Goal: Entertainment & Leisure: Browse casually

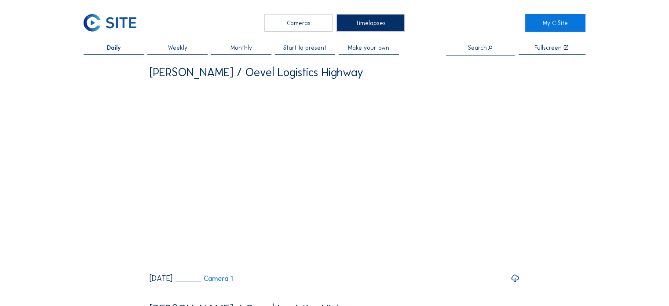
click at [291, 25] on div "Cameras" at bounding box center [298, 23] width 68 height 18
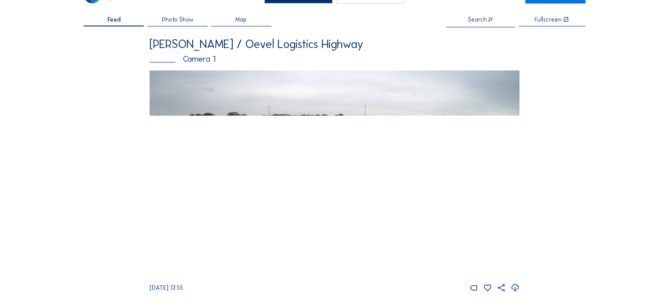
scroll to position [44, 0]
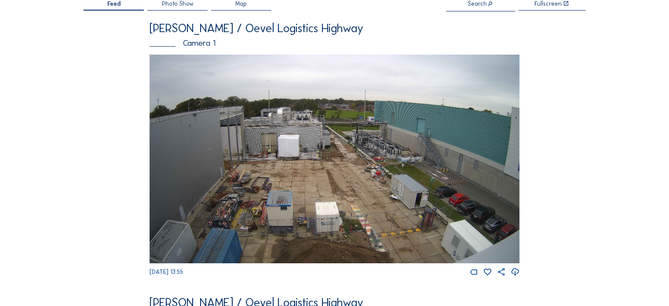
click at [295, 172] on img at bounding box center [334, 159] width 370 height 208
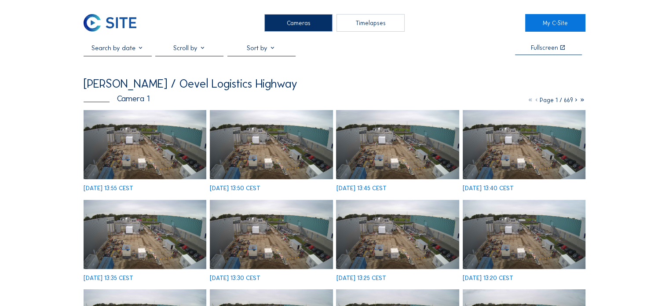
click at [176, 159] on img at bounding box center [145, 144] width 123 height 69
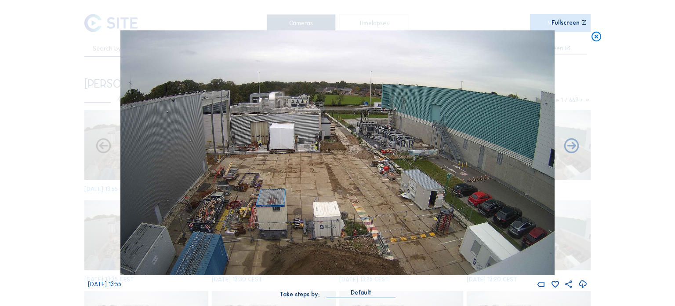
click at [624, 115] on div "Scroll to travel through time | Press 'Alt' Button + Scroll to Zoom | Click and…" at bounding box center [337, 153] width 675 height 306
click at [593, 34] on icon at bounding box center [597, 36] width 12 height 12
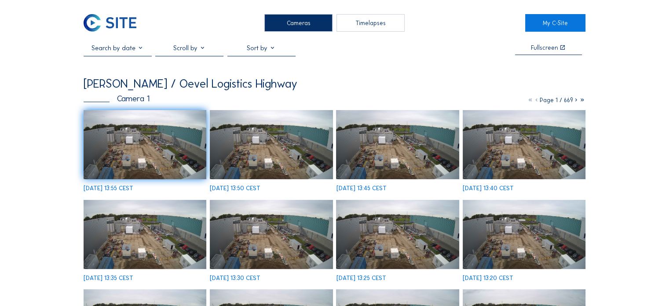
click at [164, 156] on img at bounding box center [145, 144] width 123 height 69
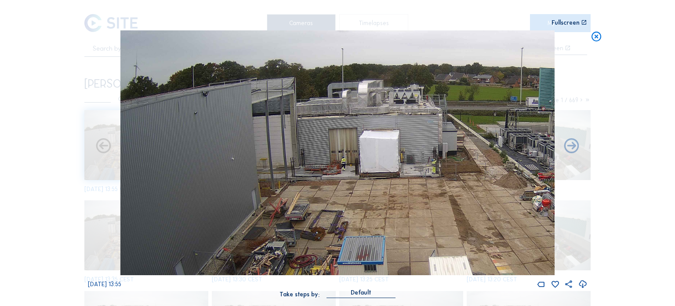
click at [597, 37] on icon at bounding box center [597, 36] width 12 height 12
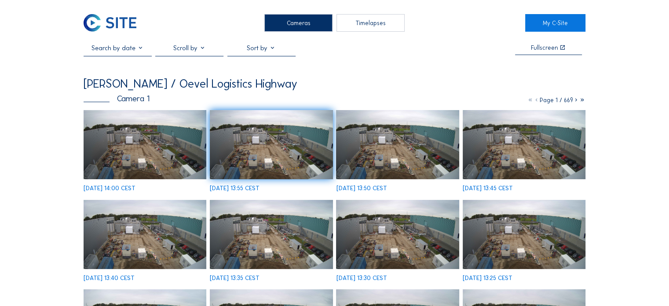
click at [285, 26] on div "Cameras" at bounding box center [298, 23] width 68 height 18
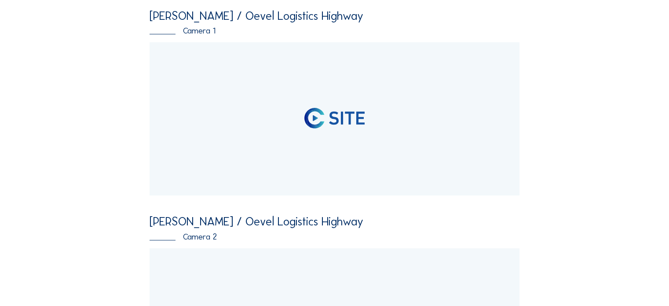
scroll to position [132, 0]
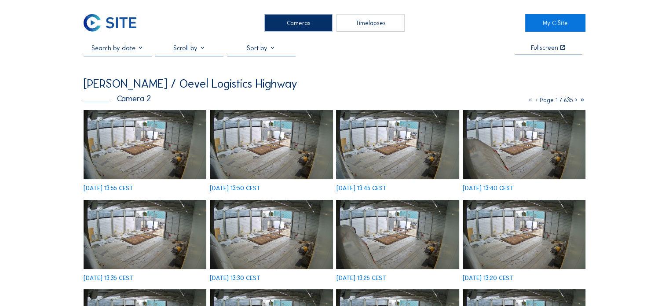
click at [128, 142] on img at bounding box center [145, 144] width 123 height 69
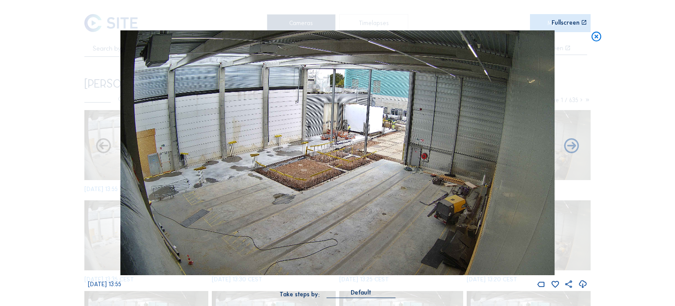
click at [596, 39] on icon at bounding box center [597, 36] width 12 height 12
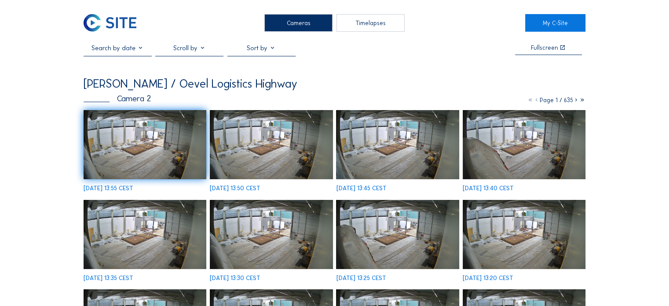
click at [392, 20] on div "Timelapses" at bounding box center [370, 23] width 68 height 18
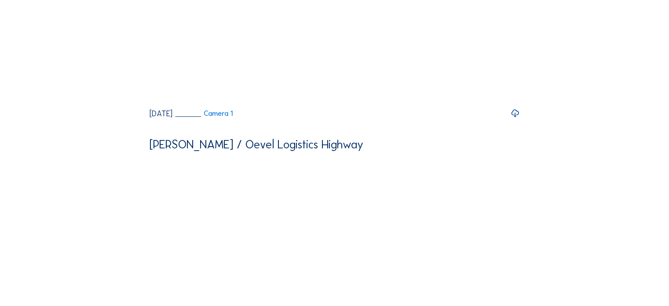
scroll to position [659, 0]
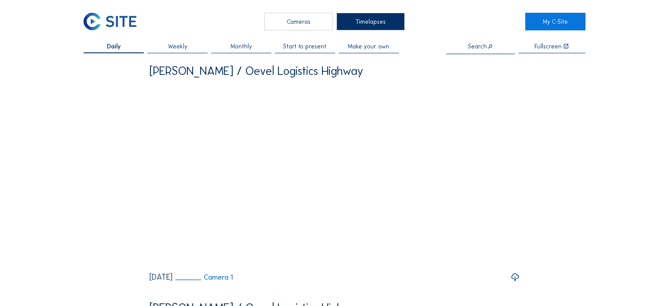
scroll to position [0, 0]
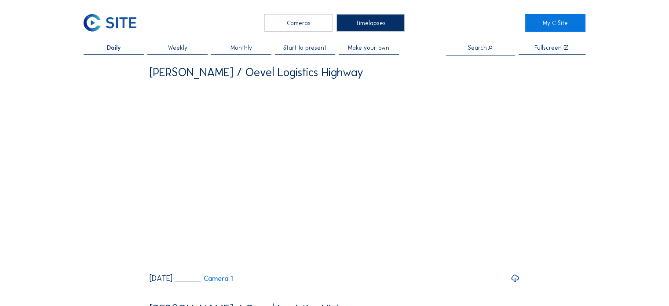
click at [299, 46] on span "Start to present" at bounding box center [304, 48] width 43 height 6
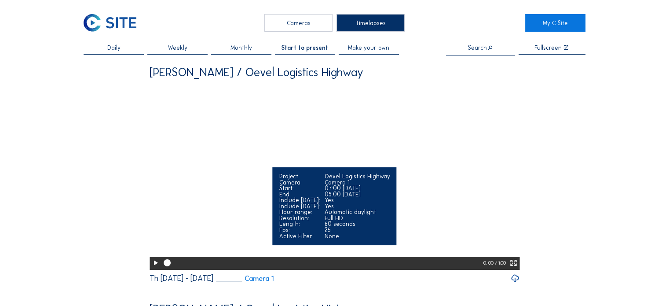
click at [153, 268] on icon at bounding box center [155, 263] width 8 height 10
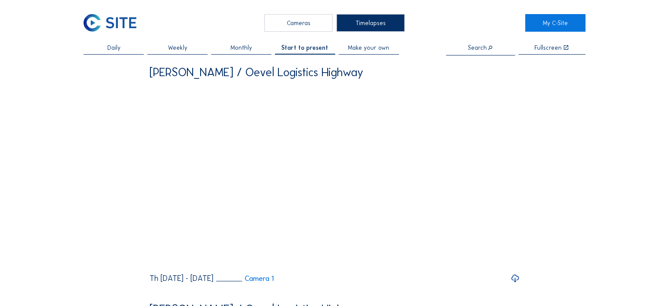
click at [107, 48] on div "Daily" at bounding box center [114, 50] width 60 height 10
click at [184, 45] on span "Weekly" at bounding box center [176, 48] width 19 height 6
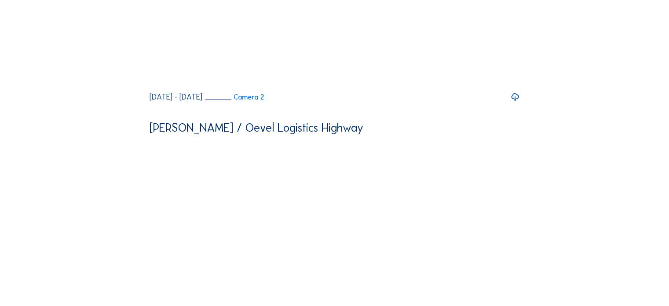
scroll to position [308, 0]
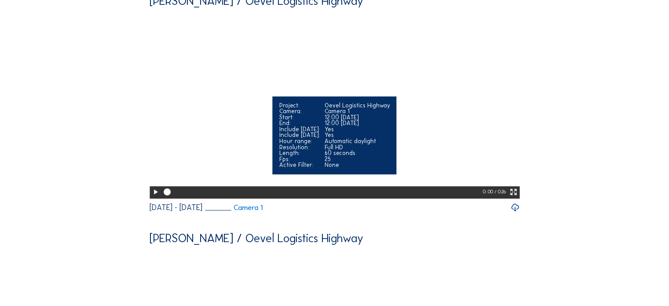
click at [156, 197] on icon at bounding box center [155, 192] width 8 height 10
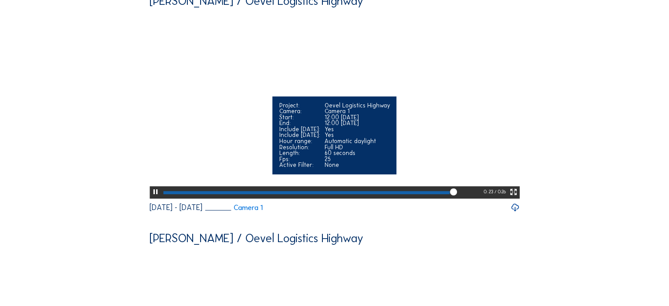
drag, startPoint x: 444, startPoint y: 243, endPoint x: 415, endPoint y: 244, distance: 29.0
click at [415, 198] on div at bounding box center [322, 192] width 322 height 12
click at [275, 198] on div at bounding box center [322, 192] width 322 height 12
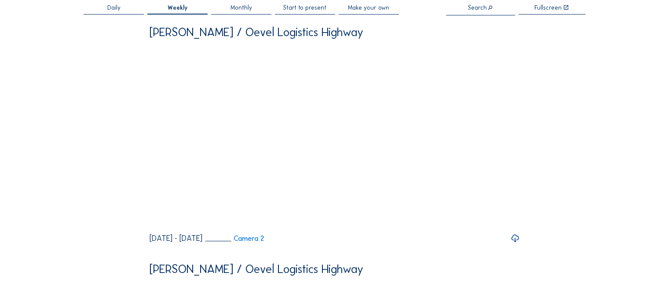
scroll to position [0, 0]
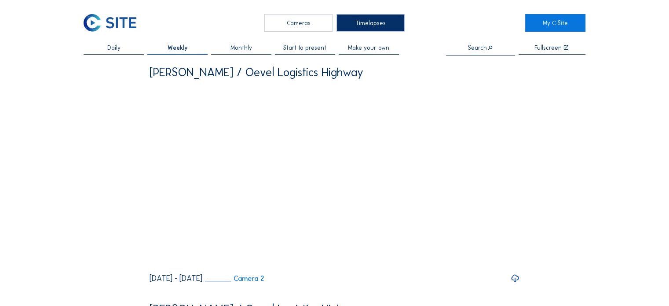
click at [286, 24] on div "Cameras" at bounding box center [298, 23] width 68 height 18
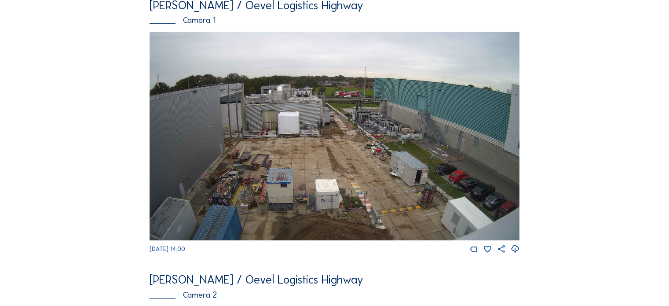
scroll to position [88, 0]
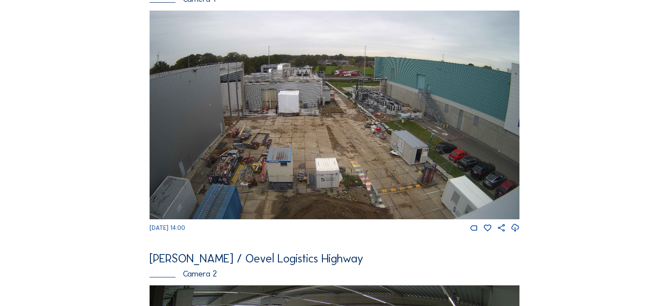
click at [400, 137] on img at bounding box center [334, 115] width 370 height 208
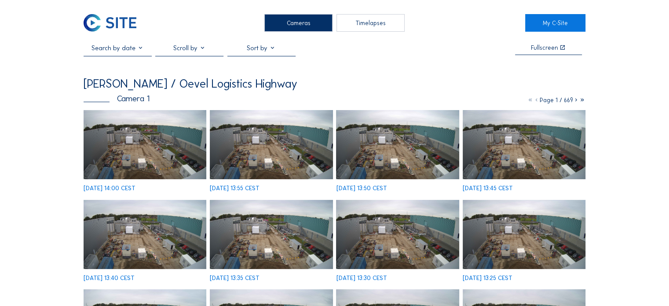
click at [573, 102] on icon at bounding box center [576, 99] width 6 height 7
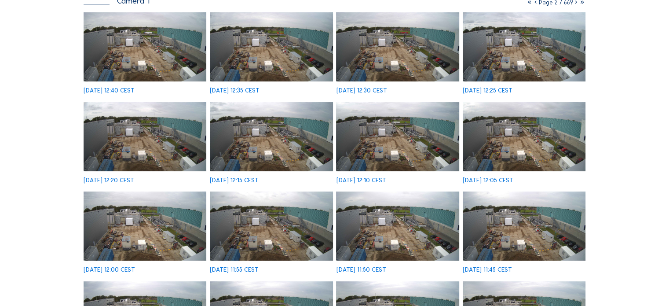
scroll to position [88, 0]
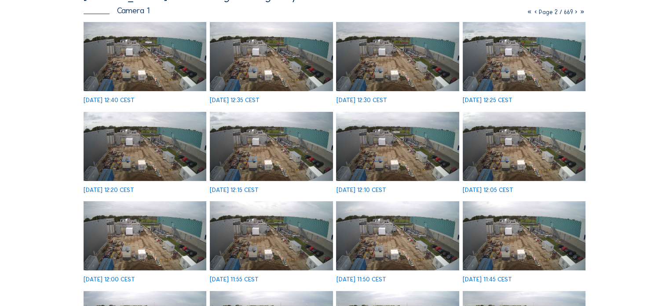
click at [575, 15] on icon at bounding box center [576, 11] width 6 height 7
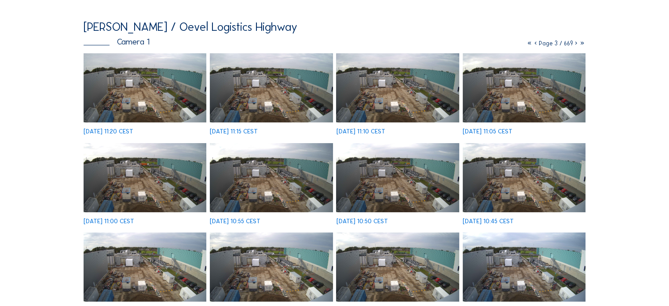
scroll to position [44, 0]
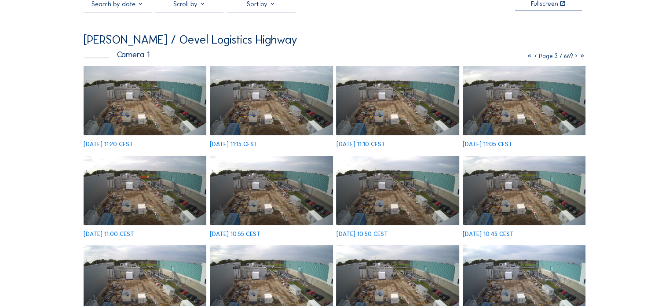
click at [573, 59] on icon at bounding box center [576, 55] width 6 height 7
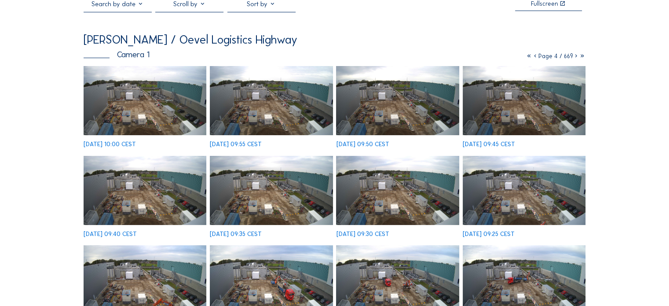
click at [573, 59] on icon at bounding box center [576, 55] width 6 height 7
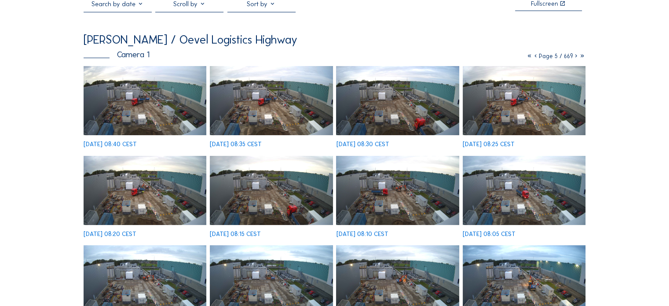
click at [576, 59] on icon at bounding box center [576, 55] width 6 height 7
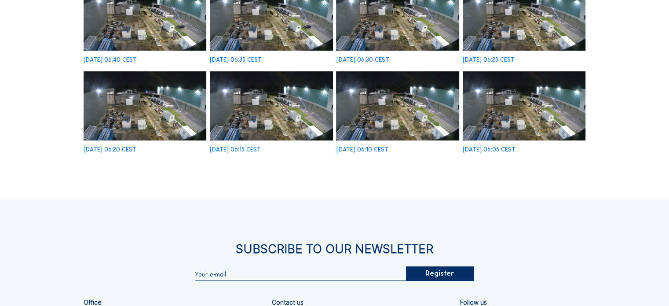
scroll to position [308, 0]
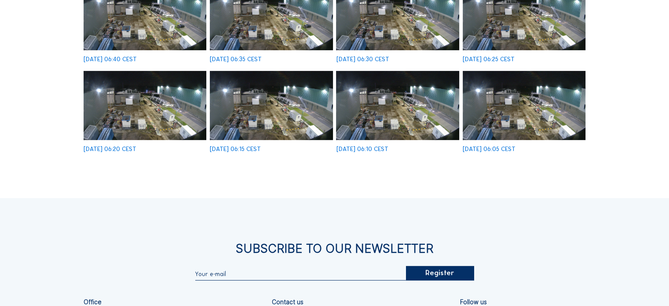
click at [540, 123] on img at bounding box center [523, 105] width 123 height 69
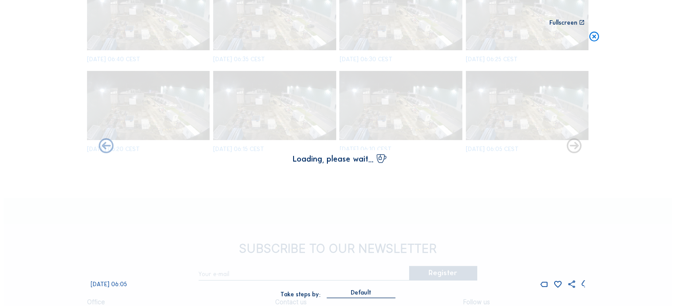
scroll to position [309, 0]
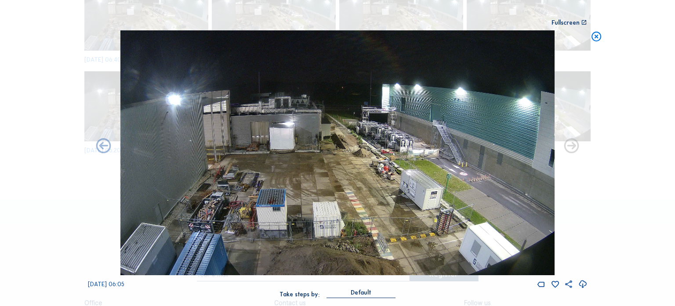
click at [593, 40] on icon at bounding box center [597, 36] width 12 height 12
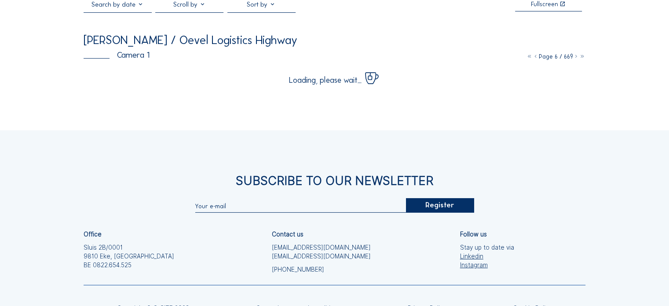
scroll to position [0, 0]
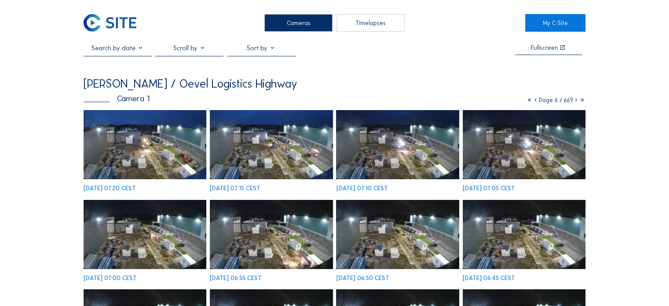
click at [573, 102] on icon at bounding box center [576, 99] width 6 height 7
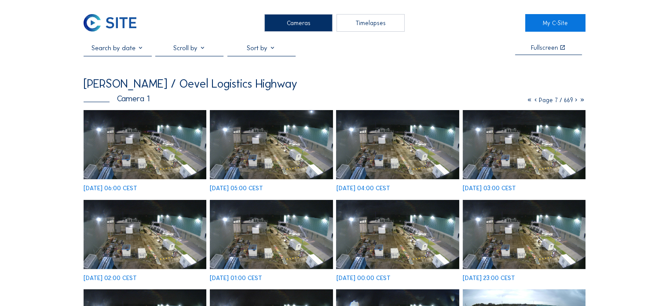
click at [250, 164] on img at bounding box center [271, 144] width 123 height 69
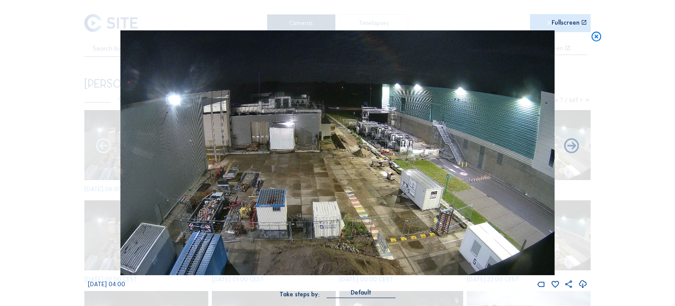
click at [102, 147] on icon at bounding box center [104, 146] width 18 height 18
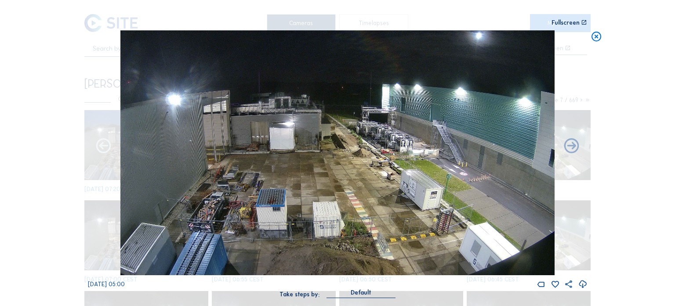
click at [102, 147] on icon at bounding box center [104, 146] width 18 height 18
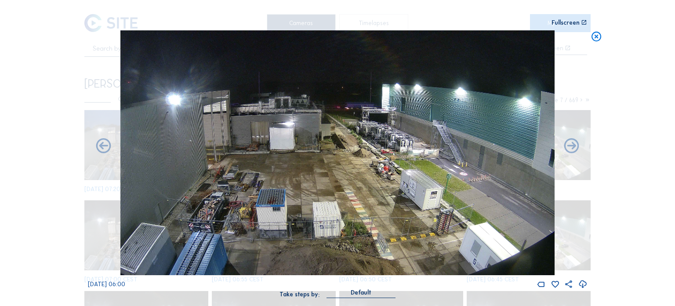
click at [596, 41] on icon at bounding box center [597, 36] width 12 height 12
